Goal: Information Seeking & Learning: Learn about a topic

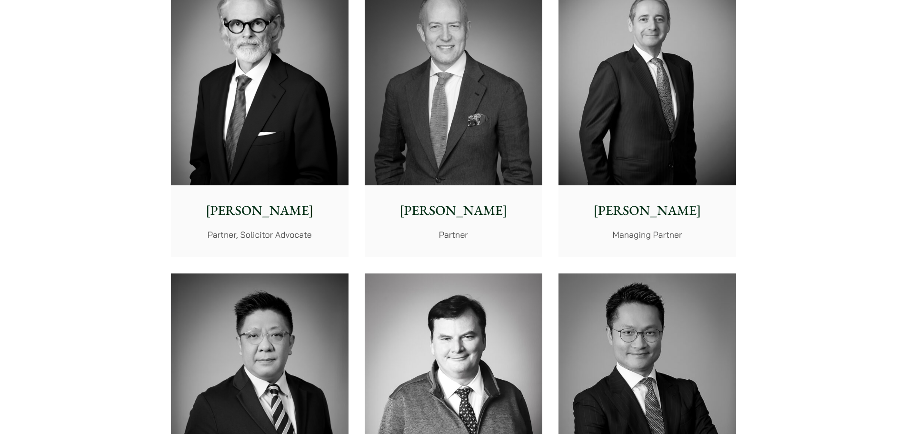
scroll to position [381, 0]
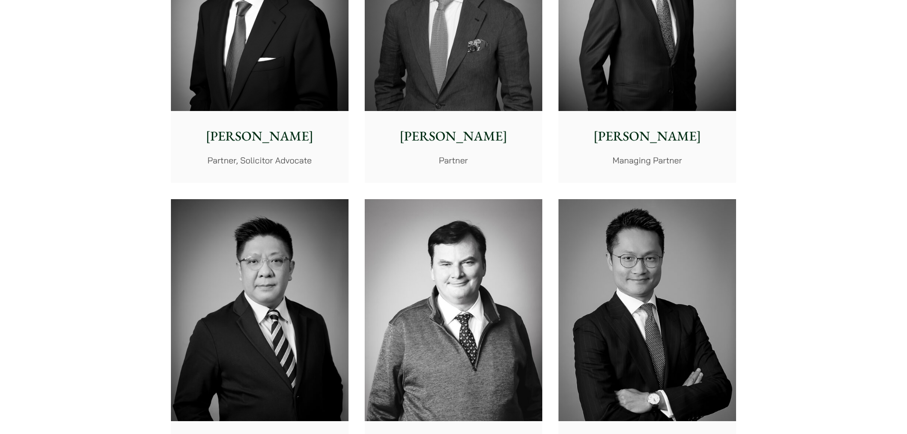
click at [638, 42] on img at bounding box center [647, 0] width 178 height 222
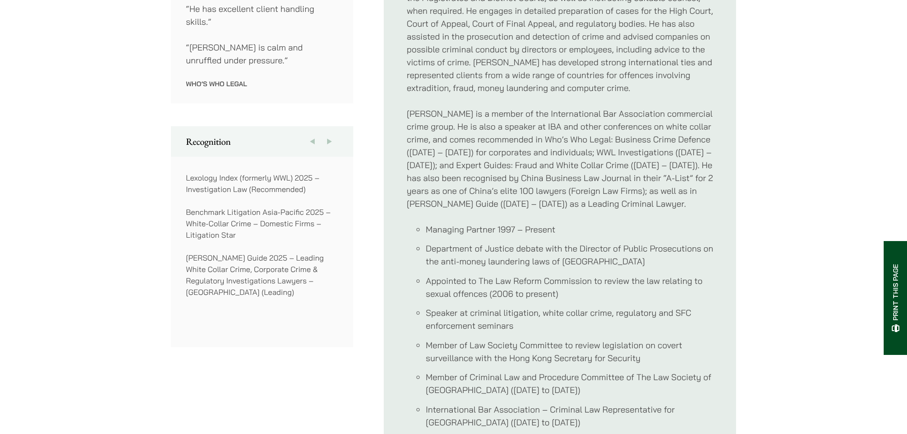
scroll to position [857, 0]
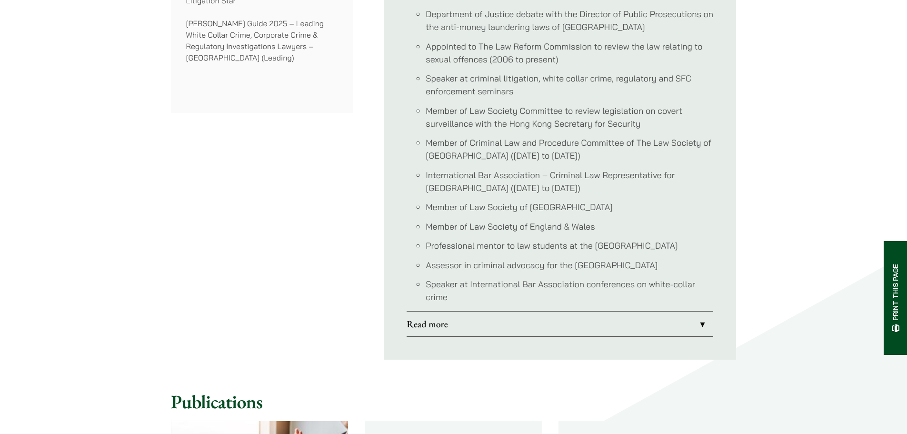
click at [662, 322] on link "Read more" at bounding box center [560, 323] width 307 height 25
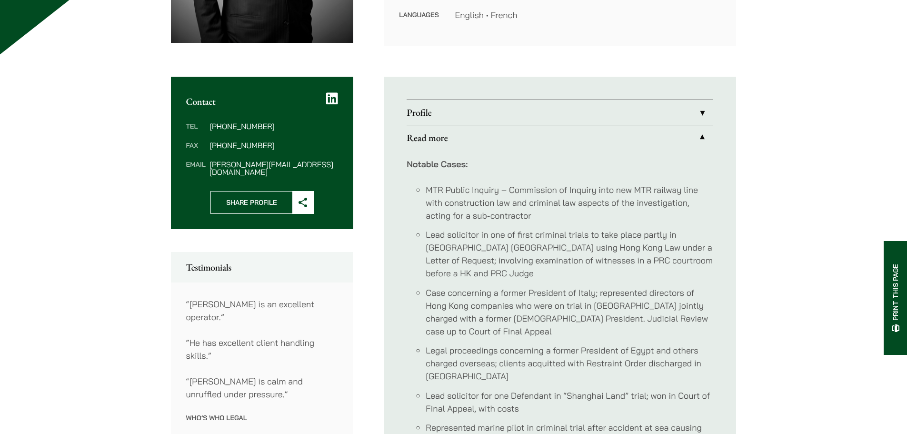
scroll to position [286, 0]
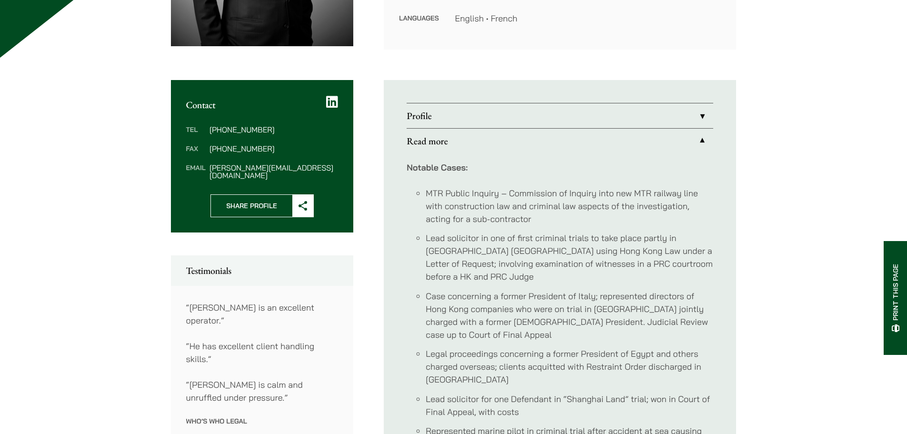
click at [533, 109] on link "Profile" at bounding box center [560, 115] width 307 height 25
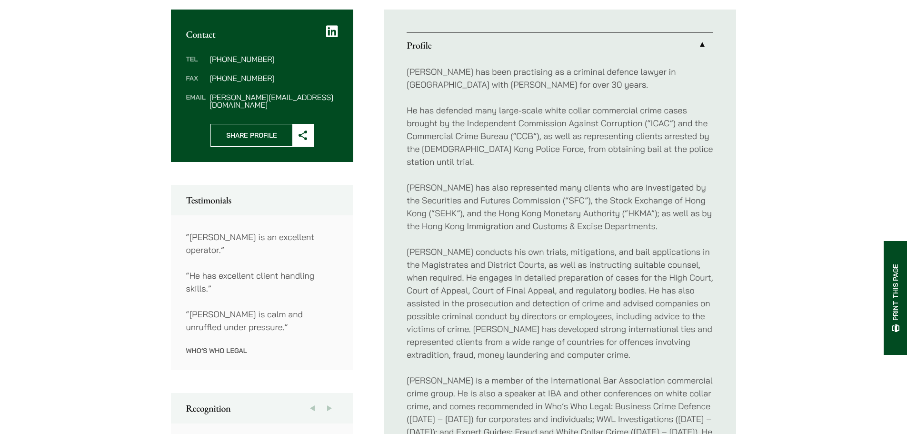
scroll to position [333, 0]
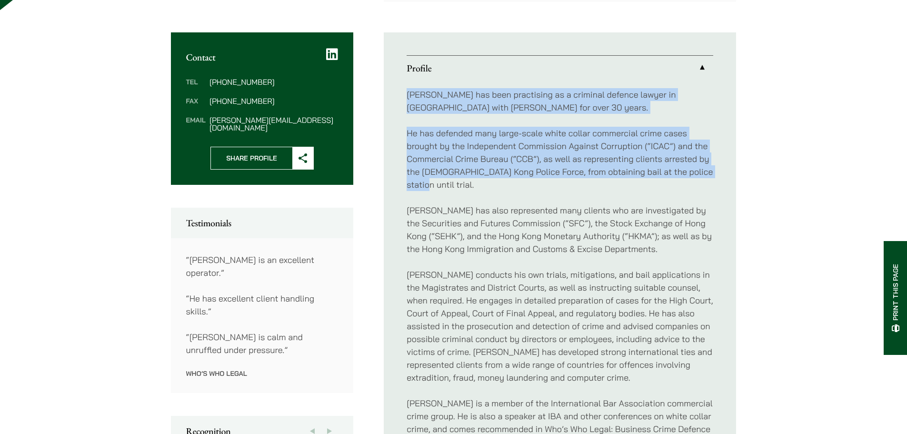
drag, startPoint x: 713, startPoint y: 172, endPoint x: 406, endPoint y: 91, distance: 317.5
click at [573, 155] on p "He has defended many large-scale white collar commercial crime cases brought by…" at bounding box center [560, 159] width 307 height 64
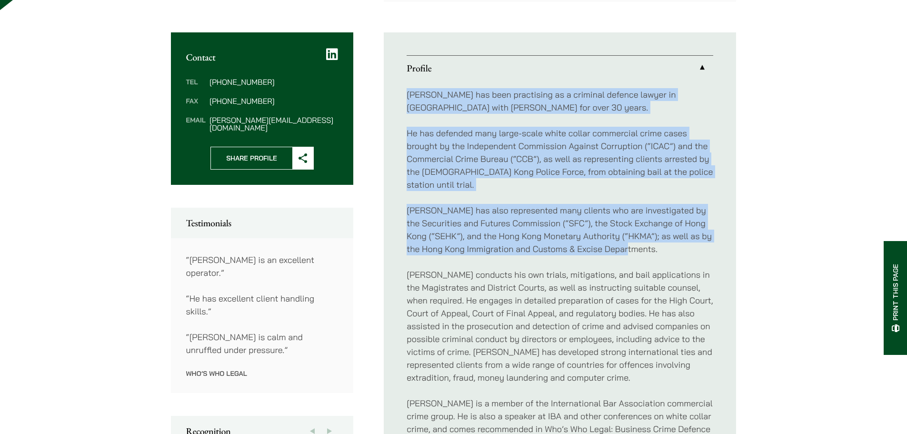
drag, startPoint x: 654, startPoint y: 236, endPoint x: 384, endPoint y: 91, distance: 306.1
copy div "Andrew has been practising as a criminal defence lawyer in Hong Kong with Halda…"
click at [639, 164] on p "He has defended many large-scale white collar commercial crime cases brought by…" at bounding box center [560, 159] width 307 height 64
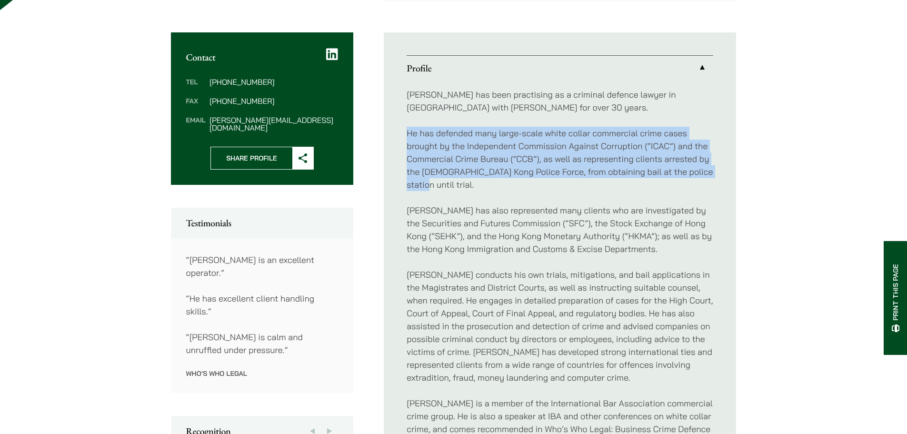
drag, startPoint x: 720, startPoint y: 170, endPoint x: 404, endPoint y: 136, distance: 317.9
copy p "He has defended many large-scale white collar commercial crime cases brought by…"
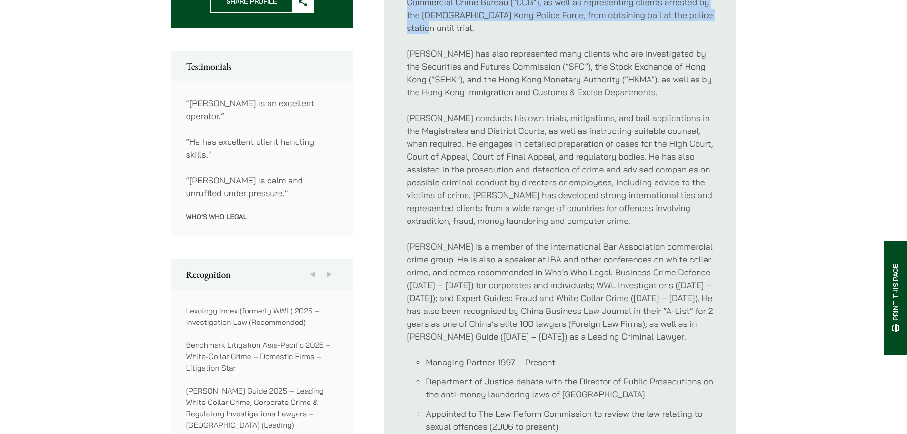
scroll to position [476, 0]
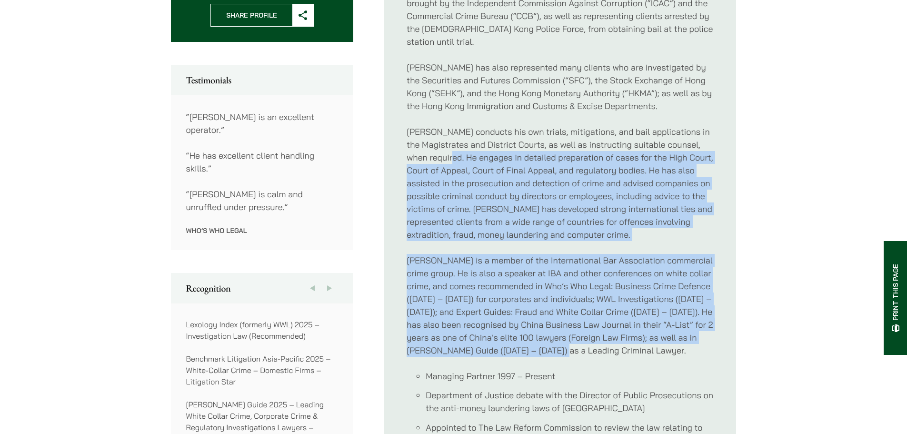
drag, startPoint x: 587, startPoint y: 338, endPoint x: 458, endPoint y: 139, distance: 237.1
click at [458, 139] on div "Andrew has been practising as a criminal defence lawyer in Hong Kong with Halda…" at bounding box center [560, 315] width 307 height 755
click at [489, 151] on p "Andrew conducts his own trials, mitigations, and bail applications in the Magis…" at bounding box center [560, 183] width 307 height 116
